Goal: Task Accomplishment & Management: Use online tool/utility

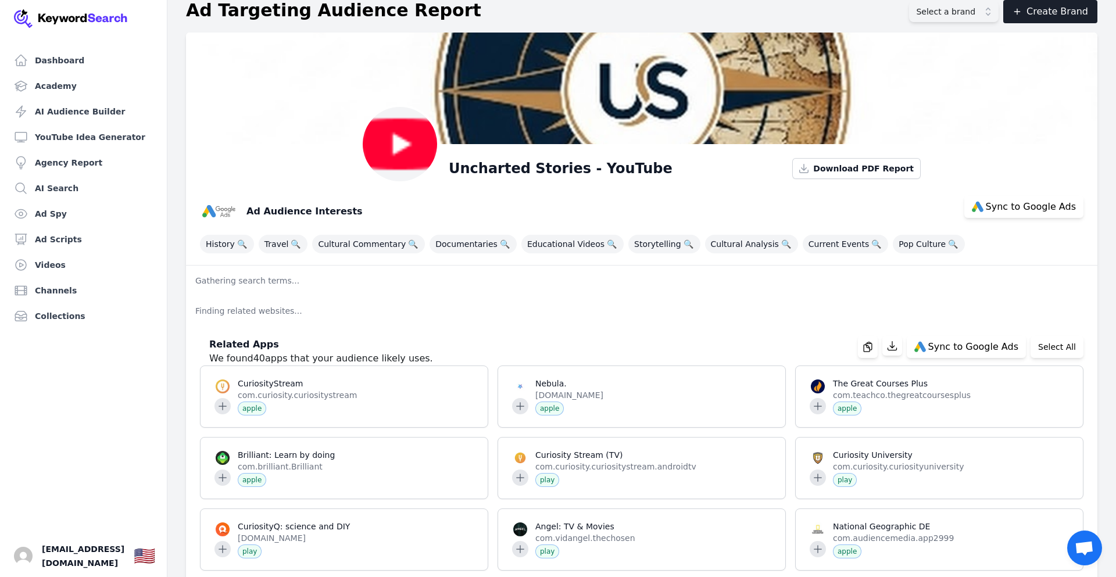
click at [375, 245] on span "Cultural Commentary 🔍" at bounding box center [368, 244] width 113 height 19
click at [282, 213] on h3 "Ad Audience Interests" at bounding box center [304, 212] width 116 height 14
click at [216, 213] on img at bounding box center [218, 211] width 37 height 37
click at [1027, 212] on span "Sync to Google Ads" at bounding box center [1030, 206] width 90 height 9
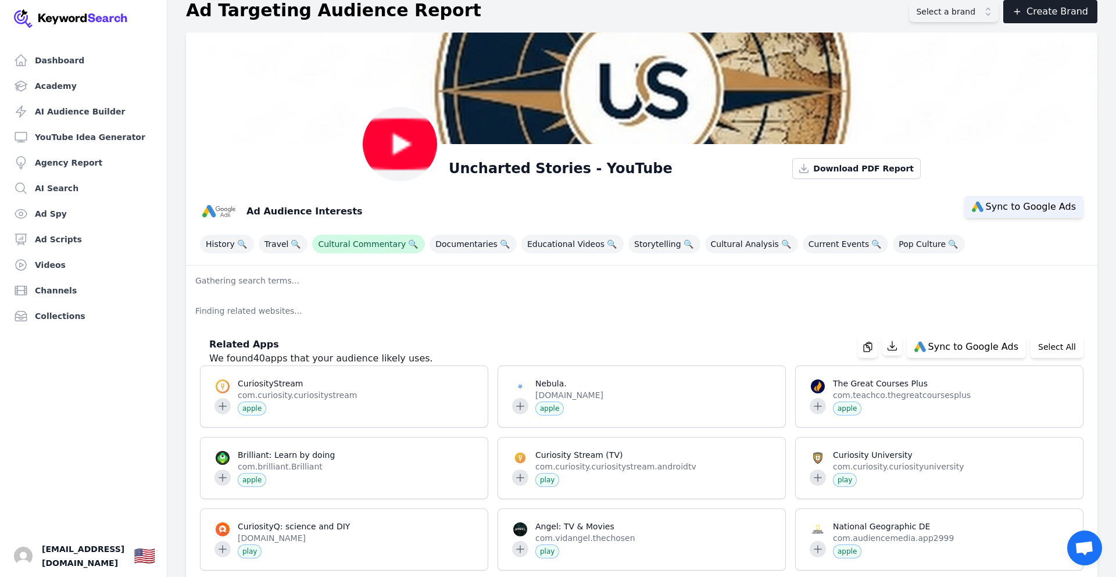
select select "interestsOrPurchaseIntentions"
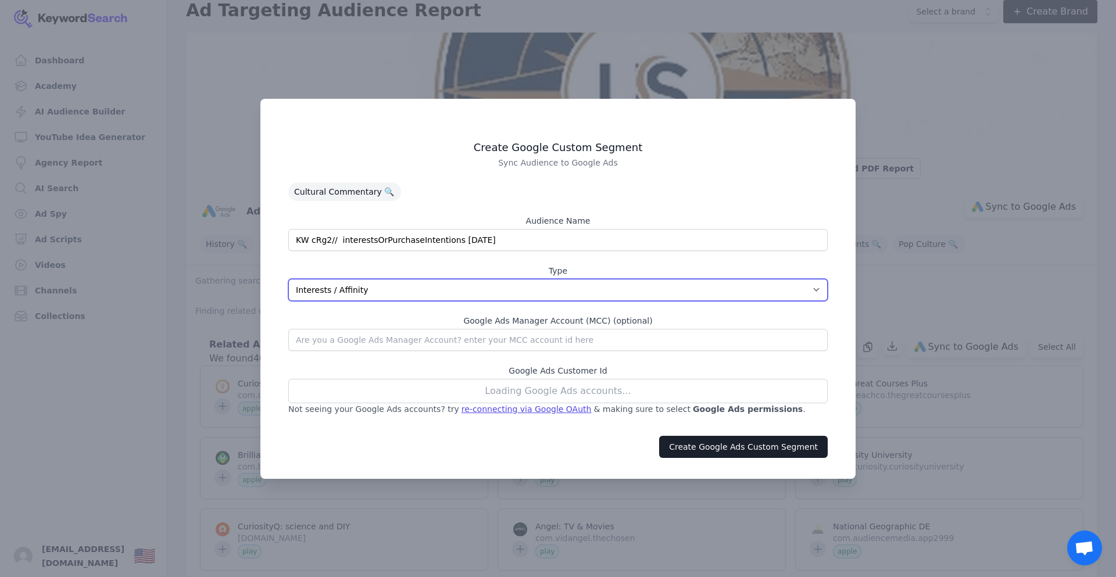
click at [492, 288] on select "App Interests / Affinity Google Search Intent URL" at bounding box center [557, 290] width 539 height 22
click at [288, 279] on select "App Interests / Affinity Google Search Intent URL" at bounding box center [557, 290] width 539 height 22
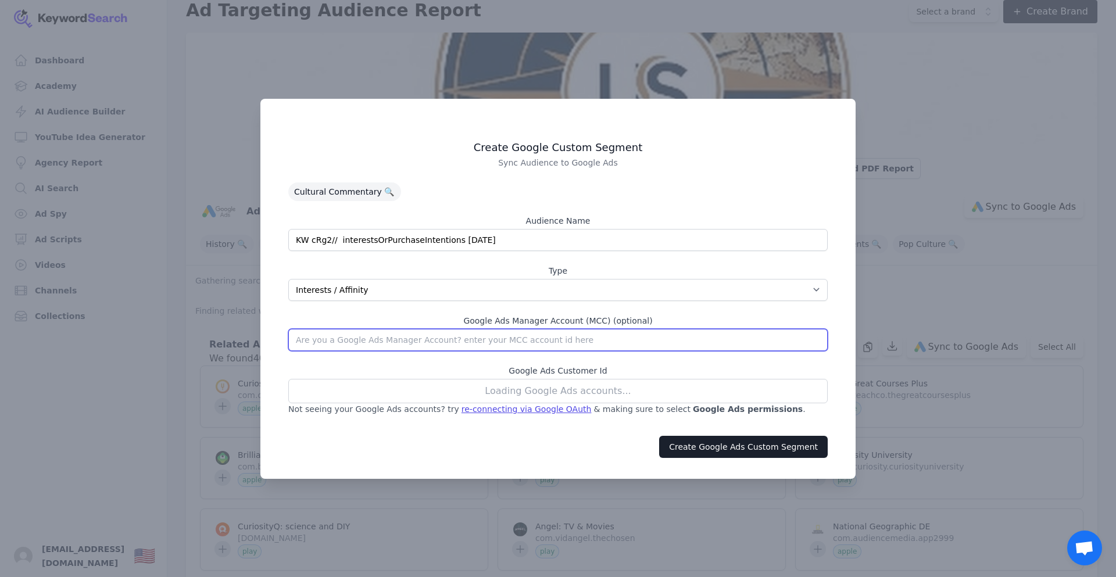
click at [559, 339] on input "text" at bounding box center [557, 340] width 539 height 22
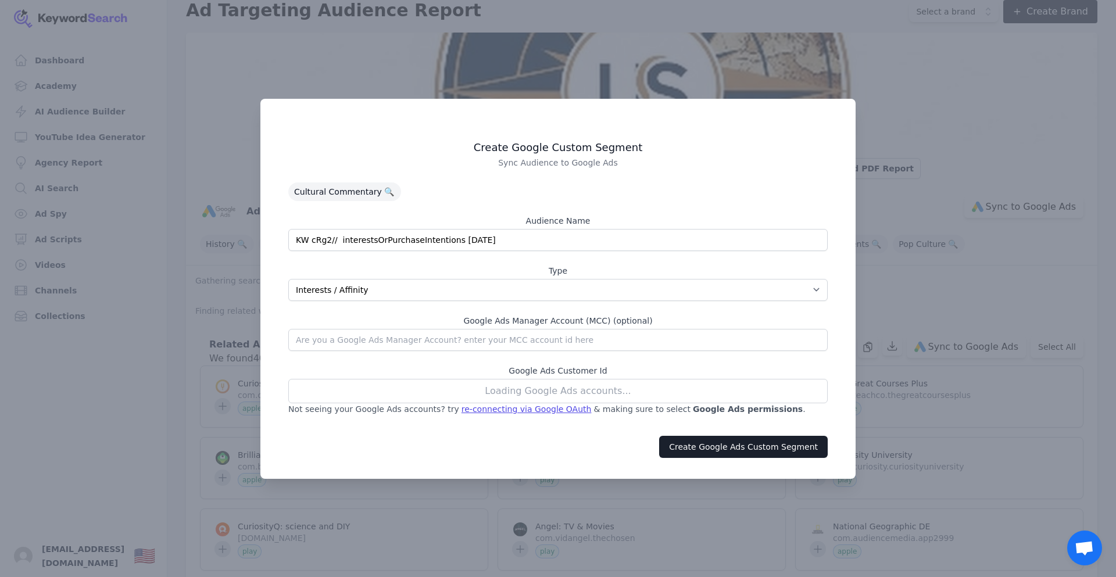
click at [741, 206] on div "Create Google Custom Segment Sync Audience to Google Ads Cultural Commentary 🔍 …" at bounding box center [557, 278] width 567 height 302
click at [567, 370] on label "Google Ads Customer Id" at bounding box center [557, 371] width 539 height 12
click at [709, 450] on button "Create Google Ads Custom Segment" at bounding box center [743, 447] width 169 height 22
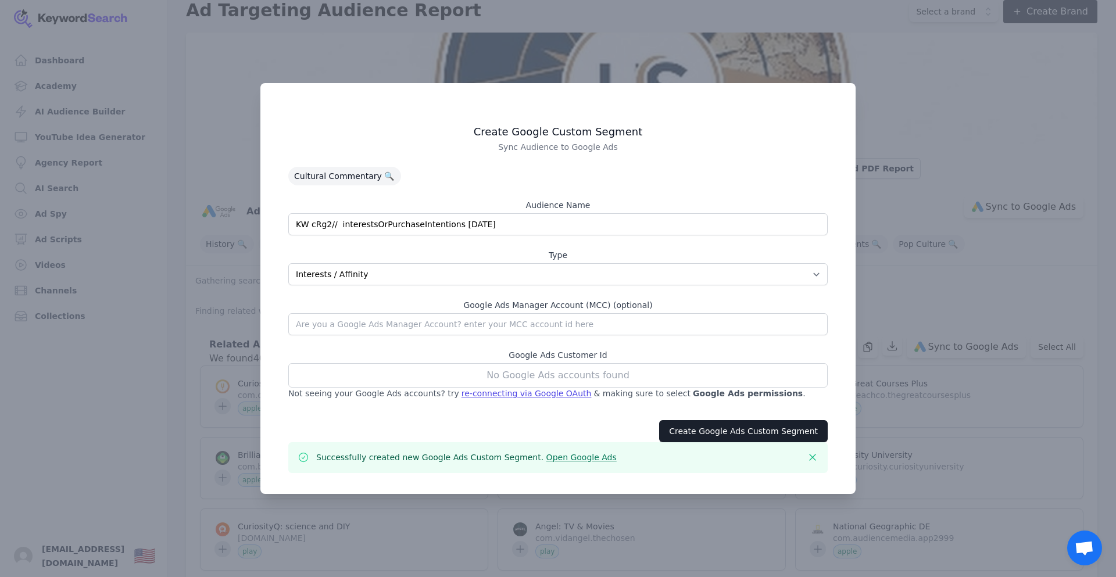
click at [569, 375] on div "No Google Ads accounts found" at bounding box center [557, 375] width 539 height 24
click at [514, 396] on div "re-connecting via Google OAuth" at bounding box center [526, 394] width 130 height 12
